Goal: Transaction & Acquisition: Subscribe to service/newsletter

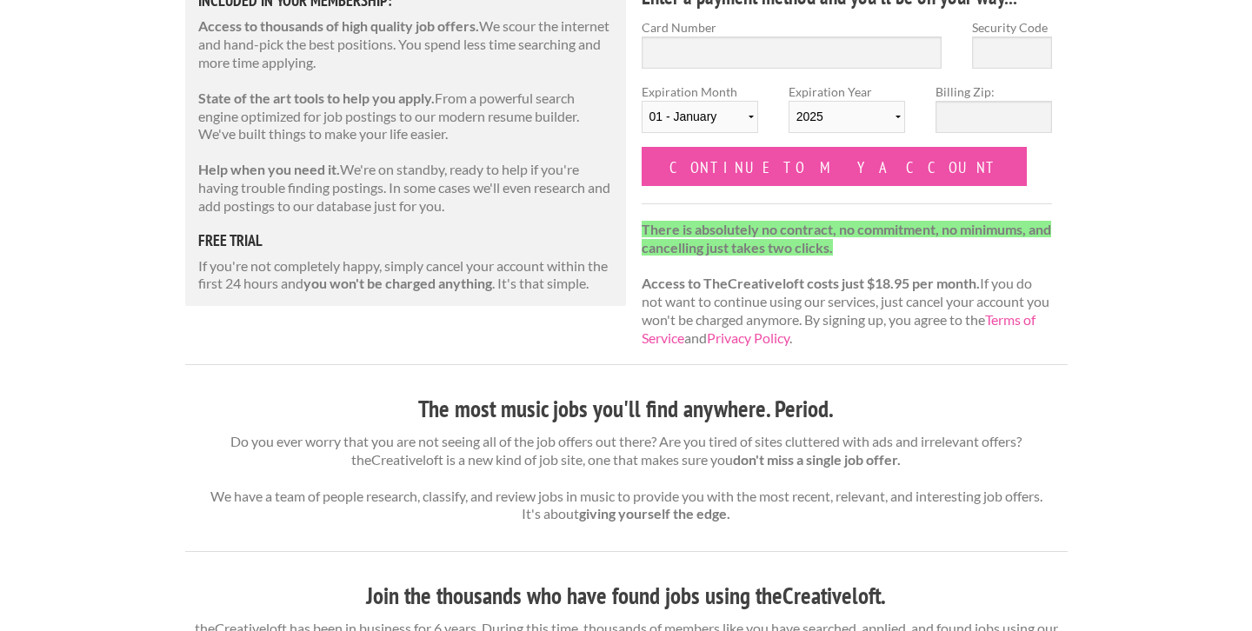
scroll to position [283, 0]
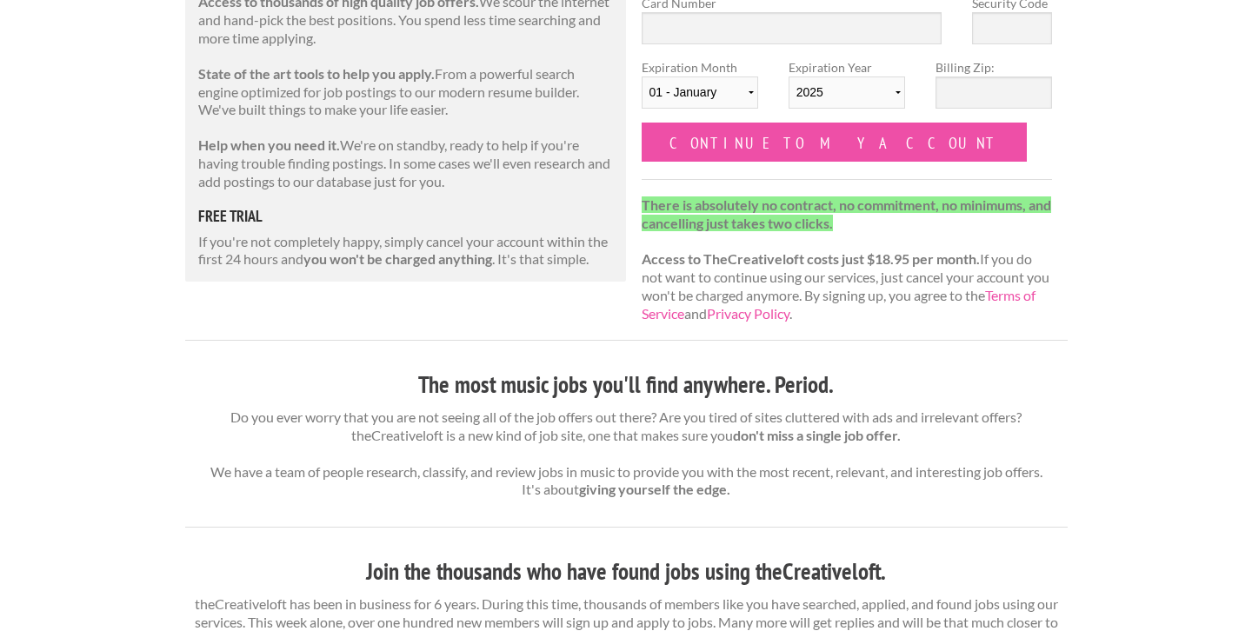
click at [153, 326] on div "The Creative Loft Welcome to a better job search Access the largest database of…" at bounding box center [626, 614] width 1252 height 1794
click at [153, 325] on div "The Creative Loft Welcome to a better job search Access the largest database of…" at bounding box center [626, 614] width 1252 height 1794
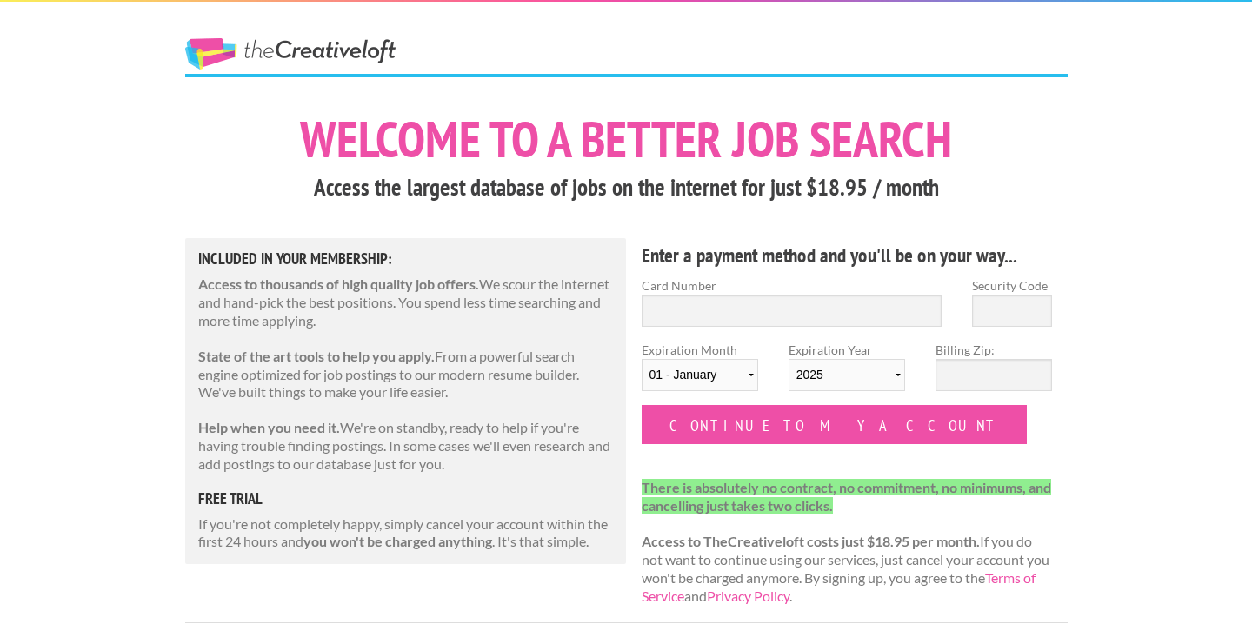
click at [192, 54] on link "The Creative Loft" at bounding box center [290, 53] width 210 height 31
